Goal: Information Seeking & Learning: Check status

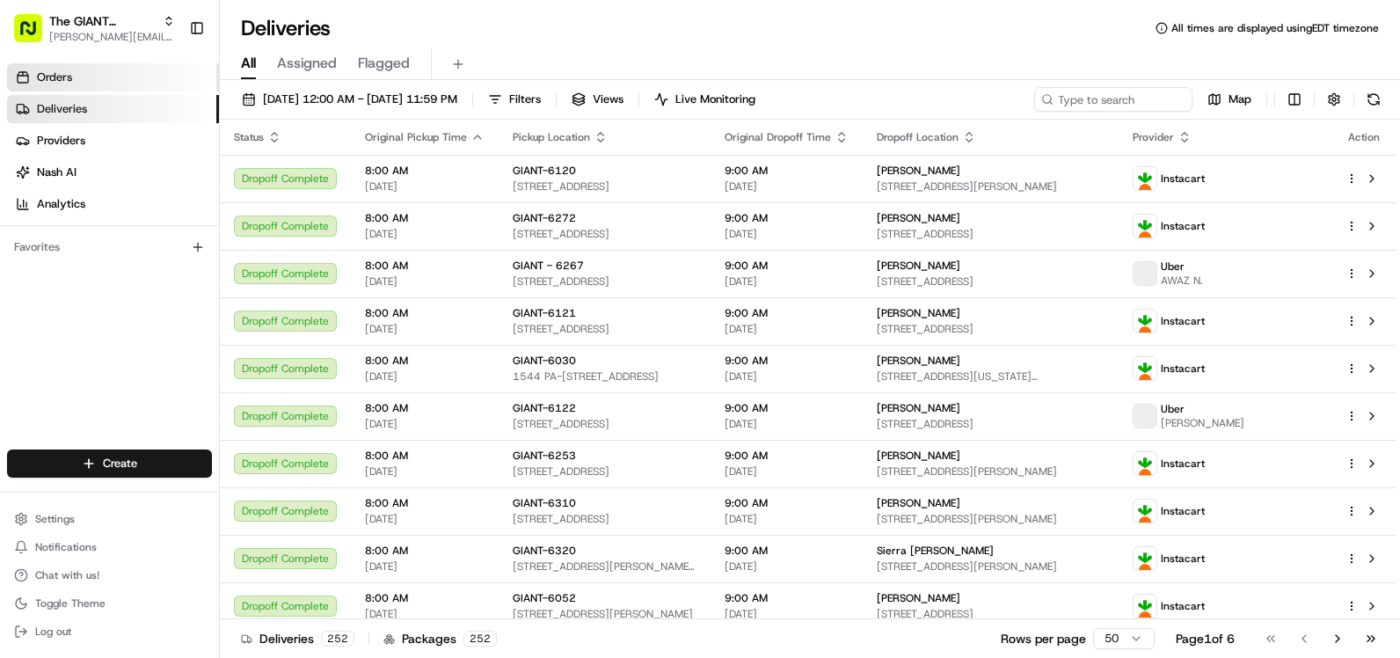
click at [61, 69] on span "Orders" at bounding box center [54, 77] width 35 height 16
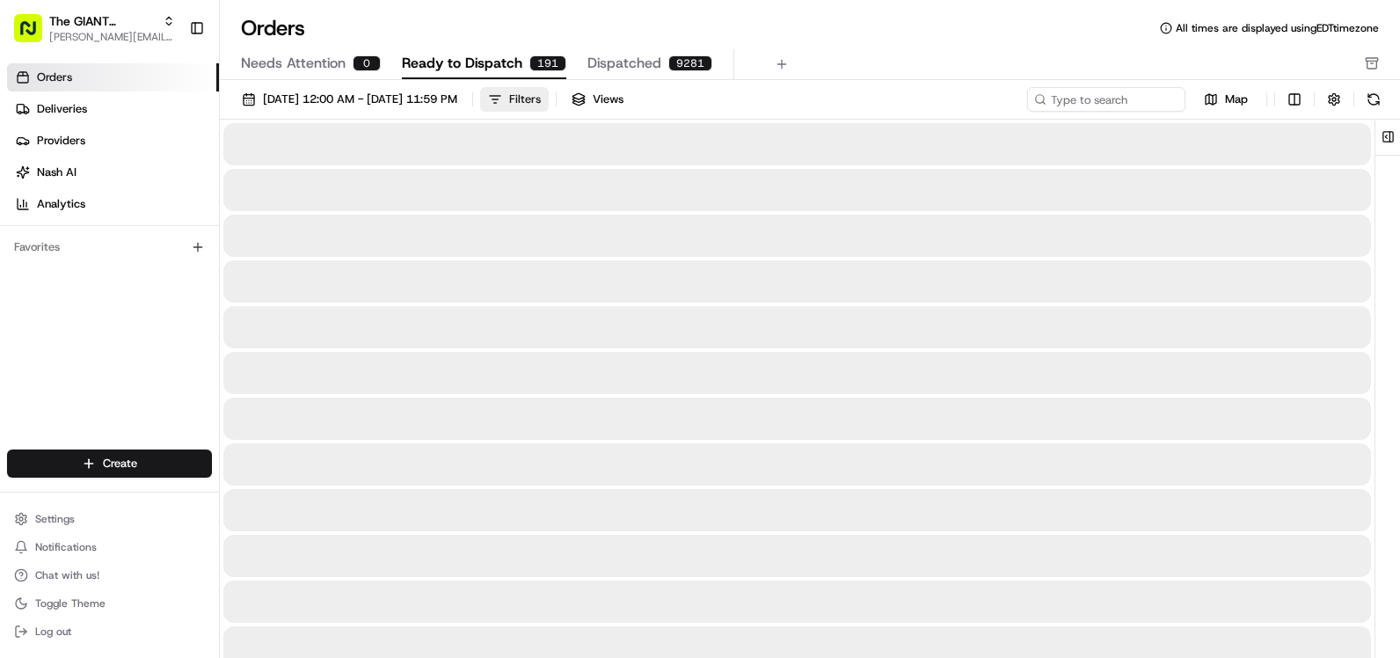
click at [541, 96] on div "Filters" at bounding box center [525, 99] width 32 height 16
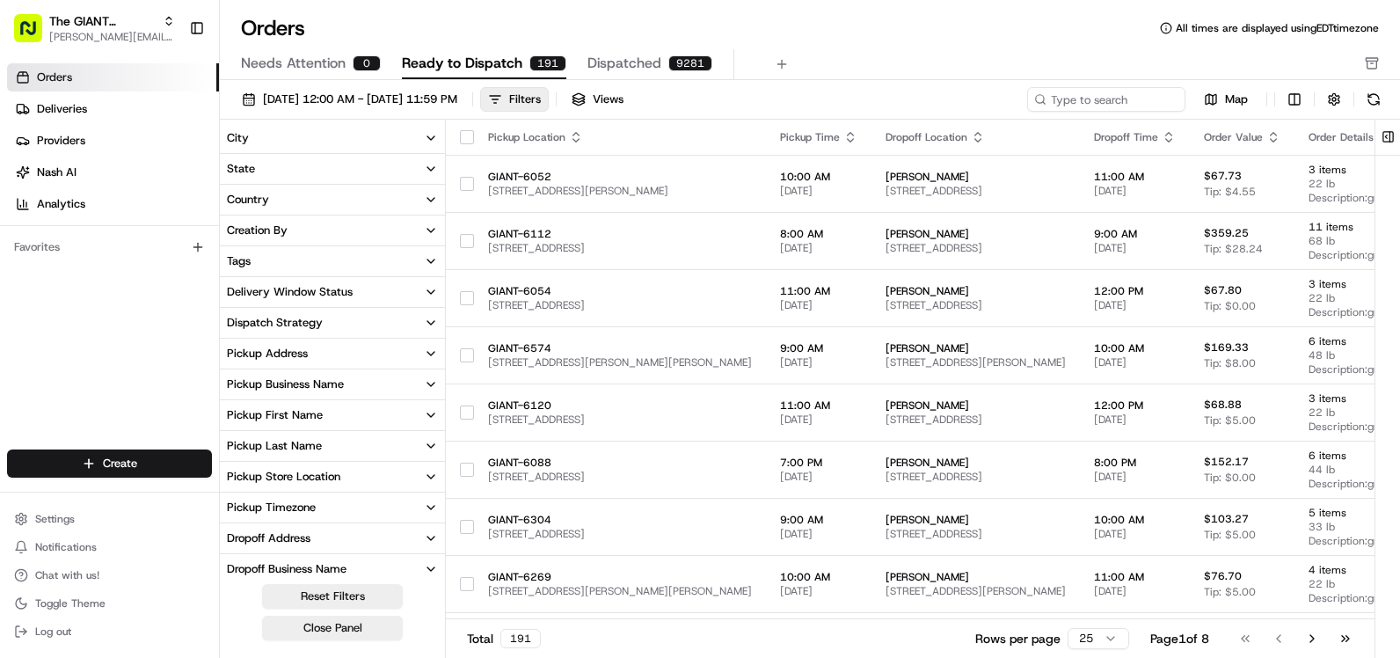
click at [255, 143] on button "City" at bounding box center [332, 138] width 225 height 30
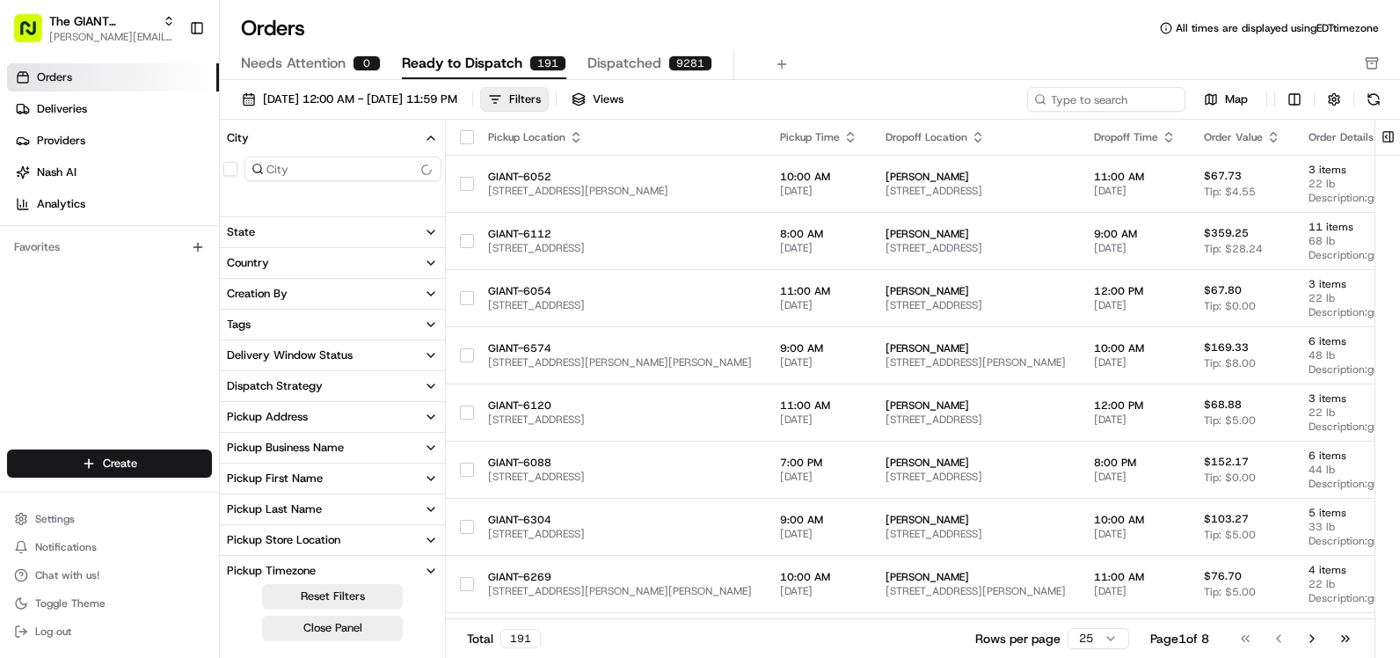
click at [255, 143] on button "City" at bounding box center [332, 138] width 225 height 30
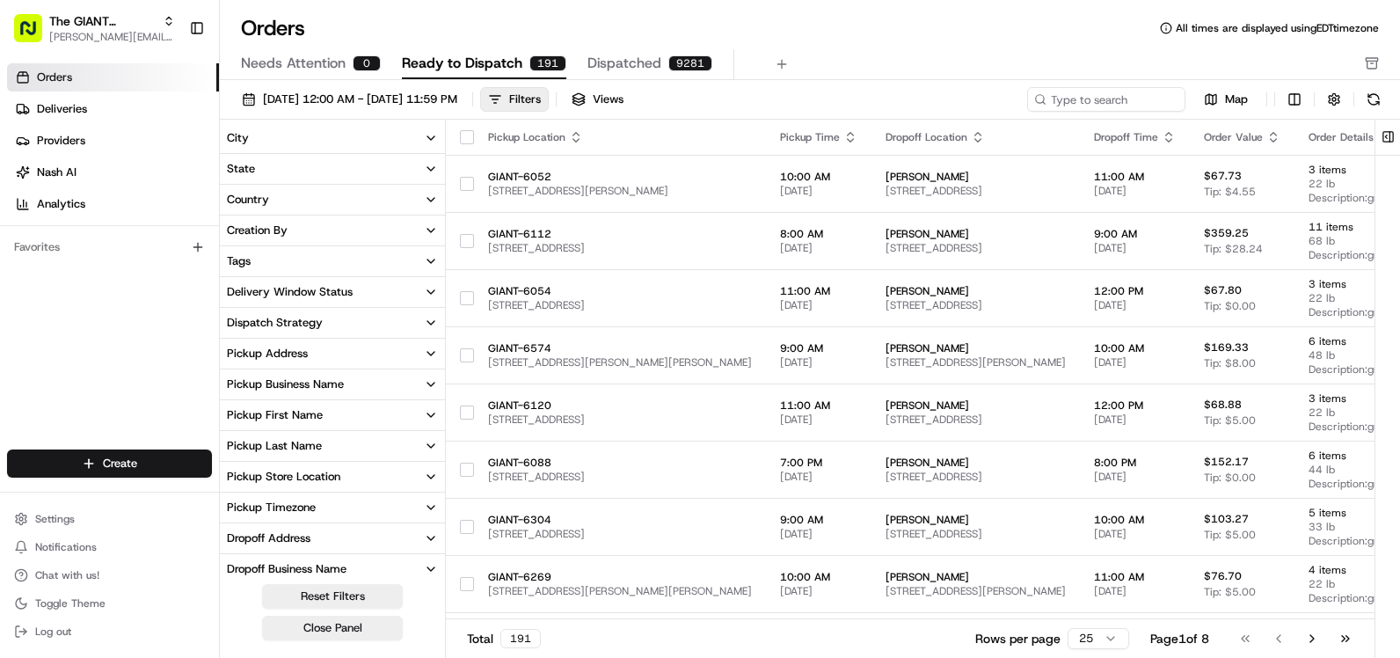
click at [275, 141] on button "City" at bounding box center [332, 138] width 225 height 30
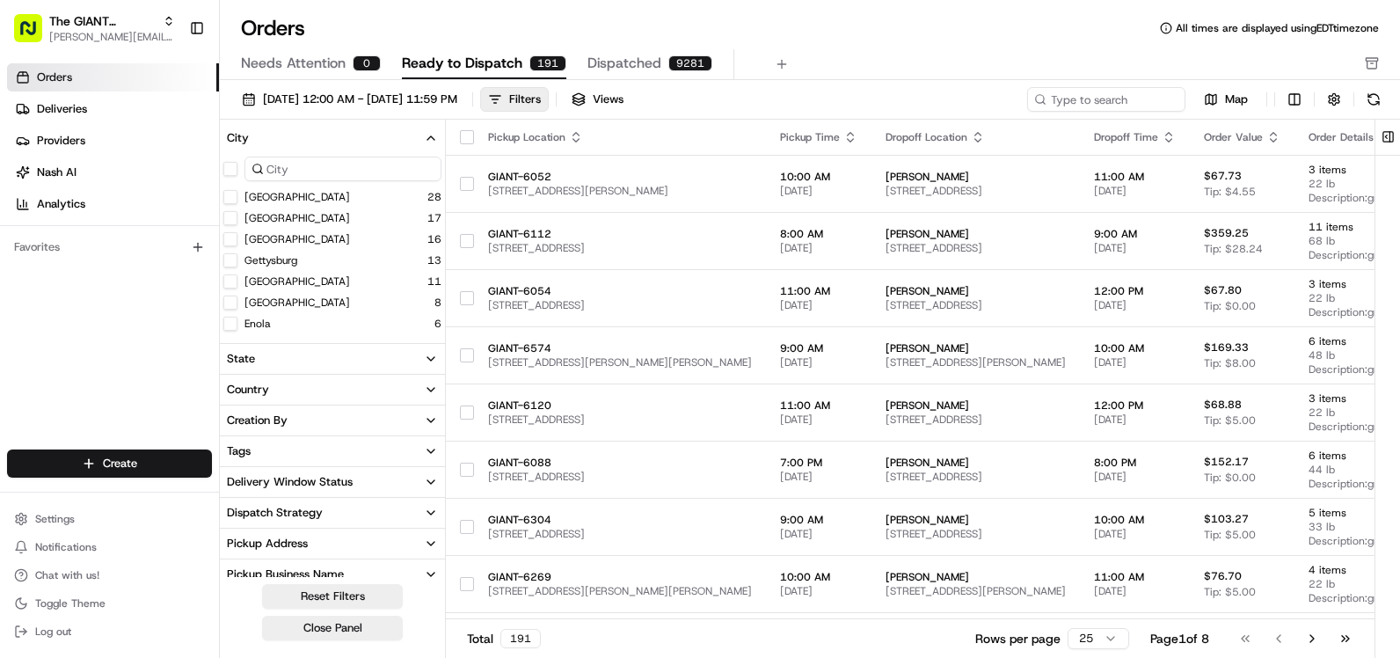
click at [325, 171] on input at bounding box center [343, 169] width 197 height 25
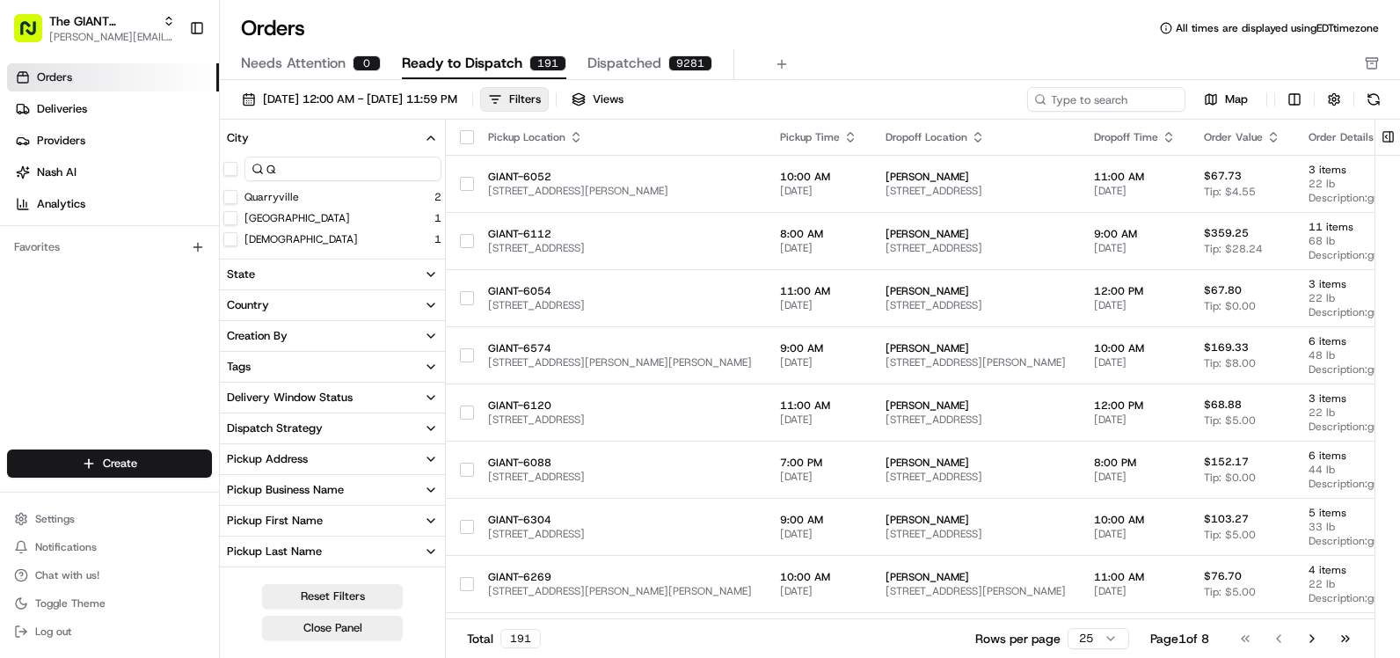
type input "Q"
click at [291, 199] on label "Quarryville" at bounding box center [272, 197] width 55 height 14
click at [238, 199] on button "Quarryville" at bounding box center [230, 197] width 14 height 14
